Goal: Ask a question

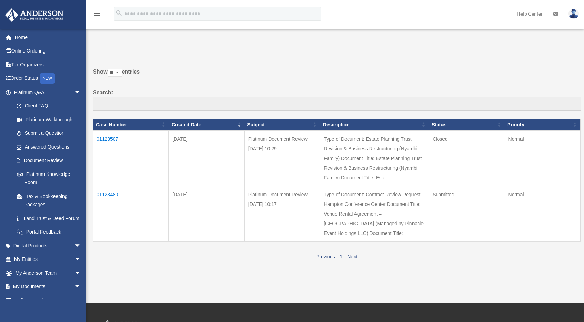
click at [37, 150] on link "Answered Questions" at bounding box center [47, 147] width 75 height 14
click at [44, 133] on link "Submit a Question" at bounding box center [49, 133] width 78 height 14
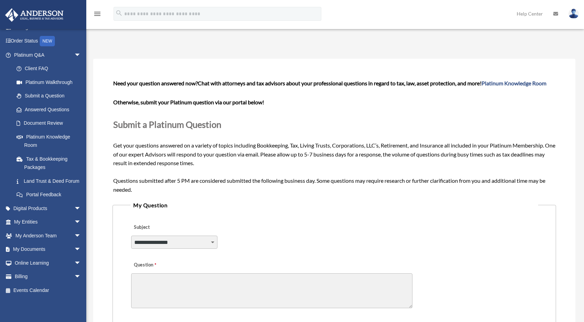
scroll to position [45, 0]
click at [51, 222] on link "My Entities arrow_drop_down" at bounding box center [48, 222] width 87 height 14
click at [30, 222] on link "My Entities arrow_drop_down" at bounding box center [48, 222] width 87 height 14
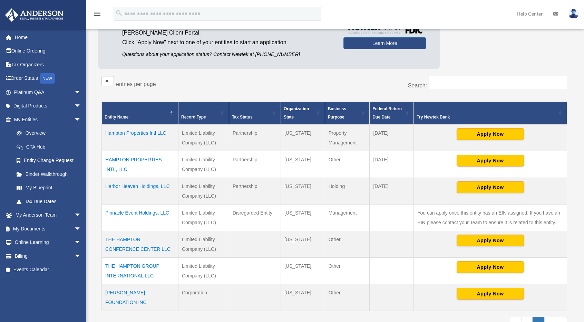
scroll to position [75, 0]
